Goal: Task Accomplishment & Management: Manage account settings

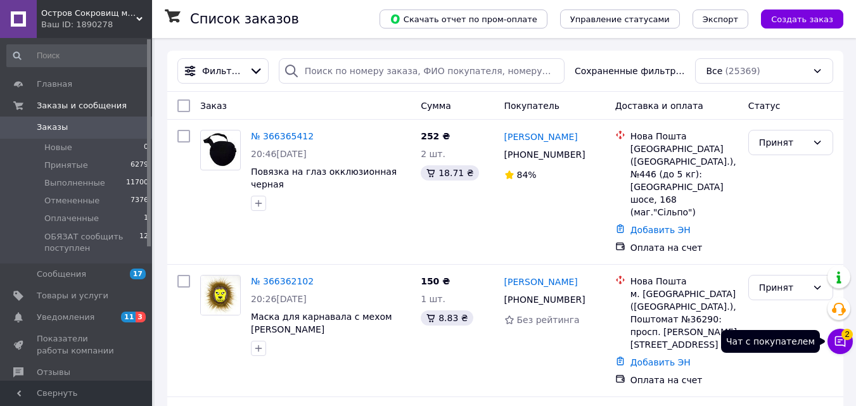
click at [843, 339] on span "2" at bounding box center [846, 334] width 11 height 11
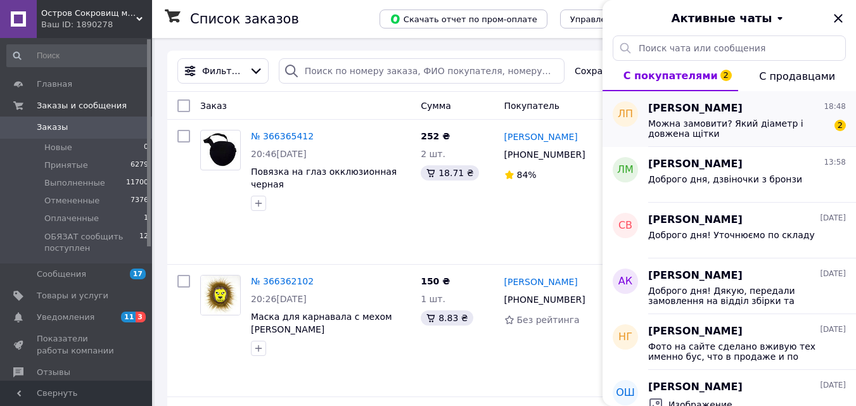
click at [727, 117] on div "Можна замовити? Який діаметр і довжена щітки 2" at bounding box center [747, 127] width 198 height 23
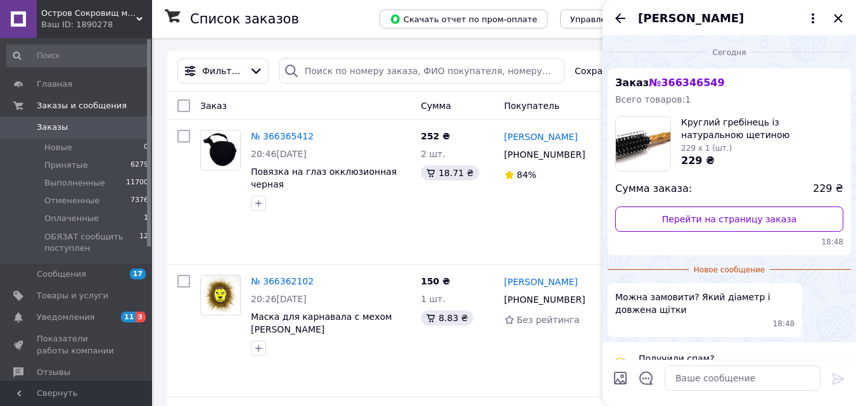
scroll to position [29, 0]
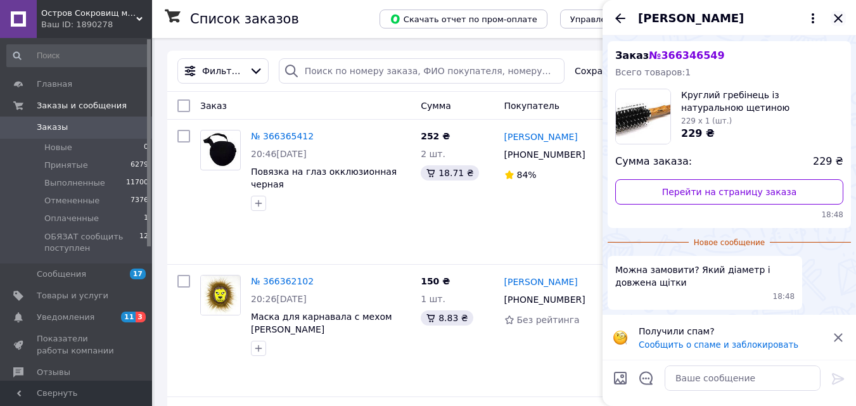
click at [835, 16] on icon "Закрыть" at bounding box center [838, 18] width 8 height 8
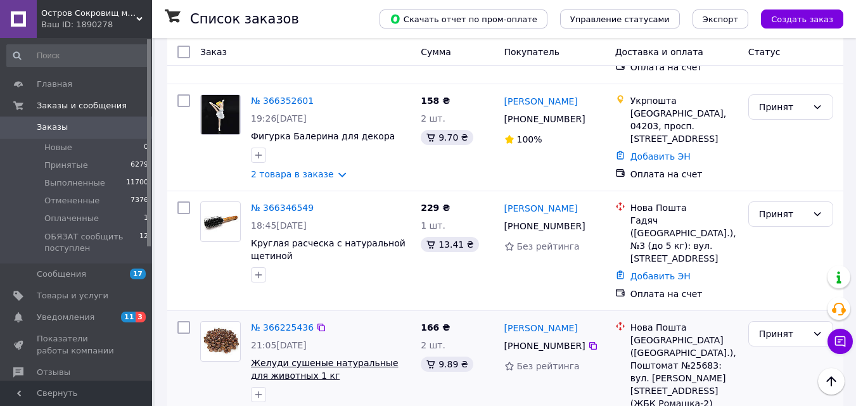
scroll to position [380, 0]
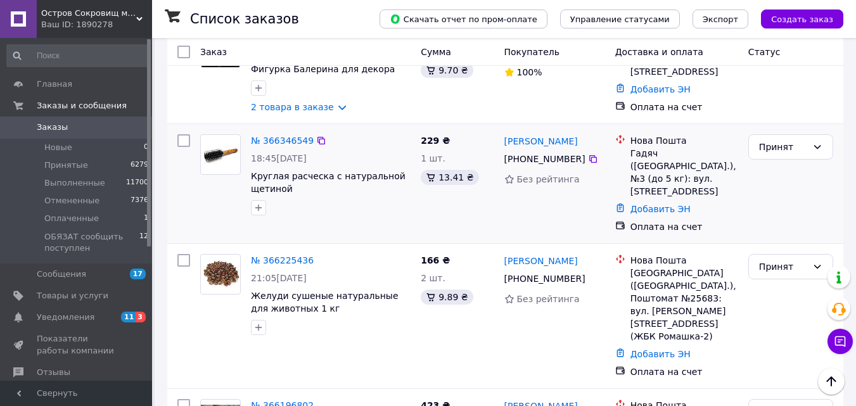
click at [412, 198] on div at bounding box center [330, 208] width 165 height 20
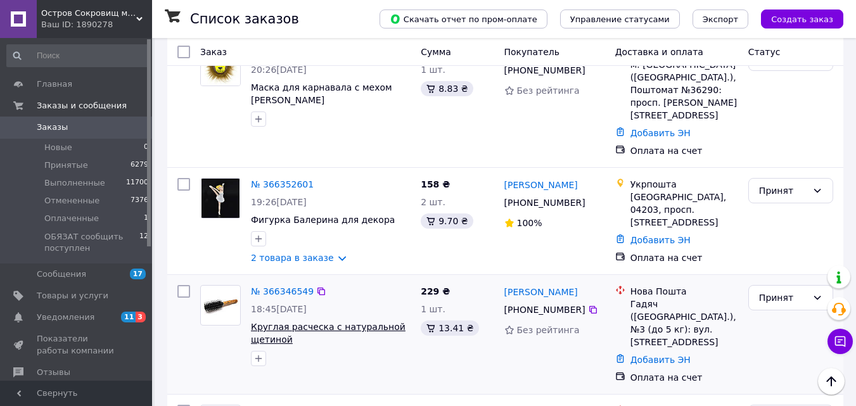
scroll to position [317, 0]
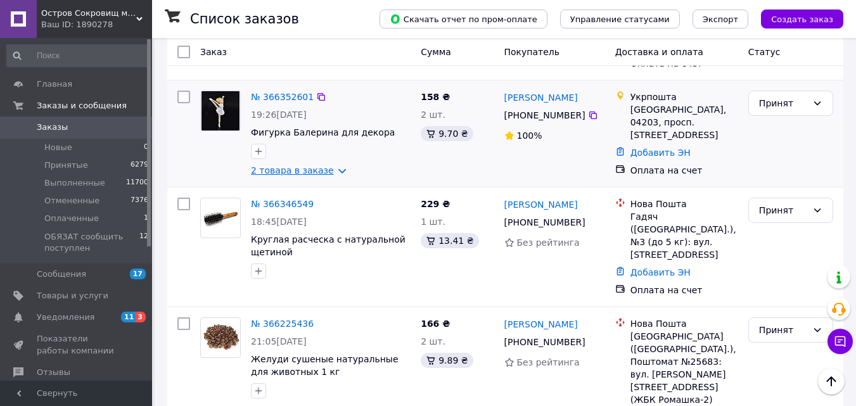
click at [328, 165] on link "2 товара в заказе" at bounding box center [292, 170] width 83 height 10
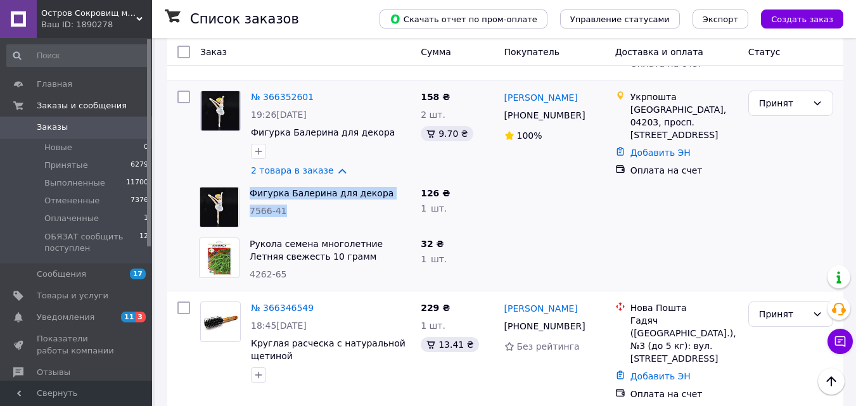
drag, startPoint x: 288, startPoint y: 177, endPoint x: 244, endPoint y: 170, distance: 44.3
click at [244, 182] on div "Фигурка Балерина для декора 7566-41" at bounding box center [305, 207] width 222 height 51
click at [295, 205] on div "7566-41" at bounding box center [330, 211] width 161 height 13
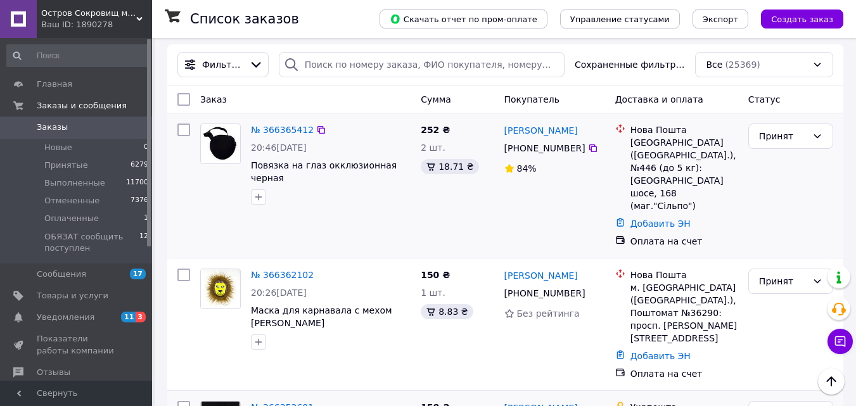
scroll to position [0, 0]
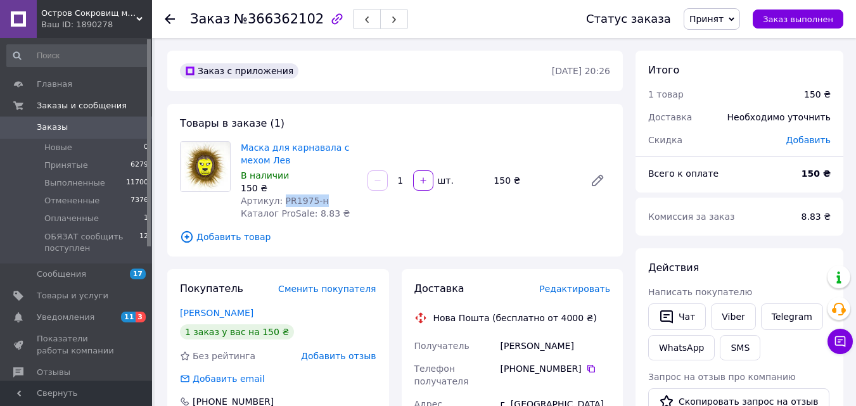
drag, startPoint x: 316, startPoint y: 203, endPoint x: 283, endPoint y: 200, distance: 33.7
click at [279, 201] on div "Артикул: PR1975-н" at bounding box center [299, 200] width 117 height 13
copy span "PR1975-н"
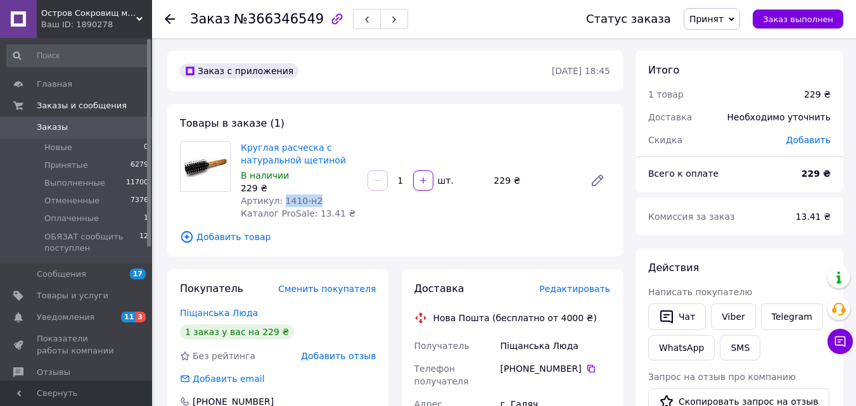
drag, startPoint x: 312, startPoint y: 200, endPoint x: 280, endPoint y: 200, distance: 31.7
click at [280, 200] on div "Артикул: 1410-н2" at bounding box center [299, 200] width 117 height 13
copy span "1410-н2"
